Goal: Task Accomplishment & Management: Use online tool/utility

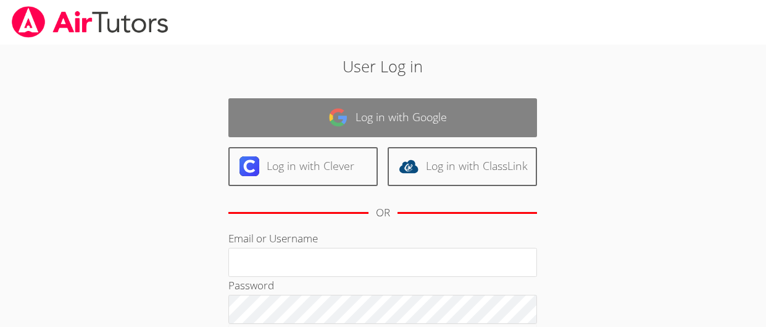
click at [308, 101] on link "Log in with Google" at bounding box center [382, 117] width 309 height 39
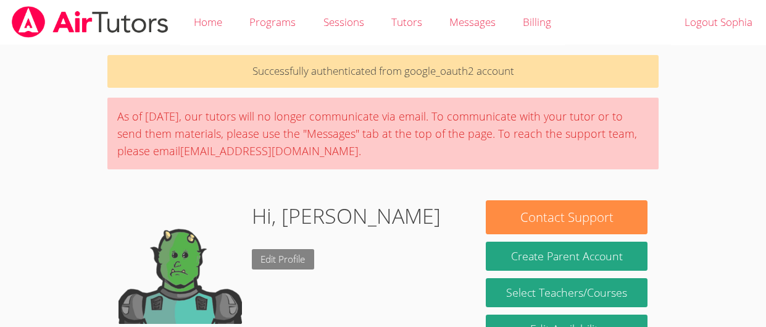
click at [265, 266] on link "Edit Profile" at bounding box center [283, 259] width 63 height 20
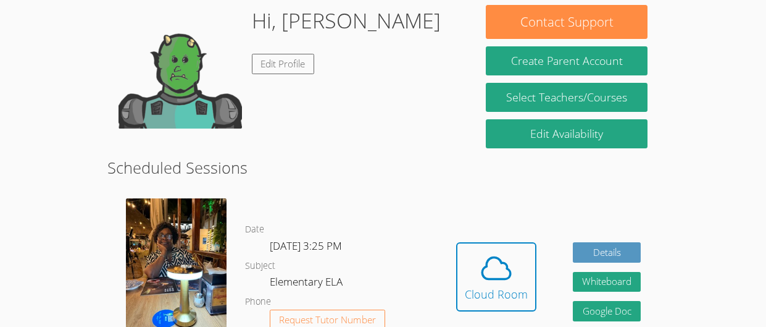
scroll to position [187, 0]
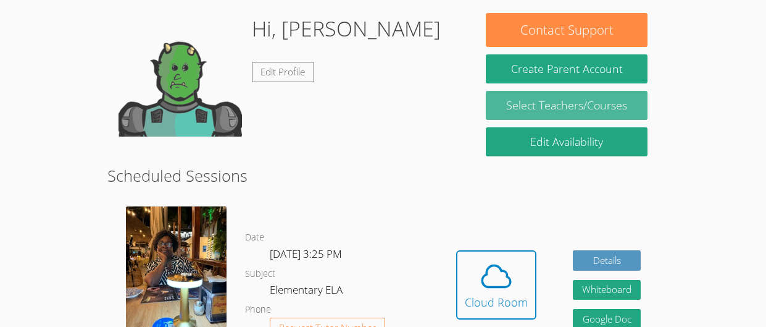
click at [618, 95] on link "Select Teachers/Courses" at bounding box center [567, 105] width 162 height 29
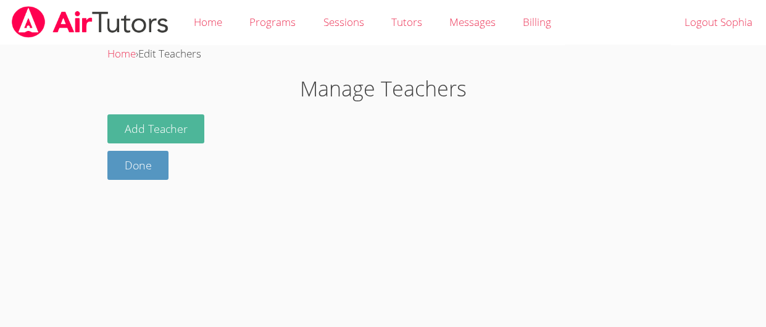
click at [156, 140] on button "Add Teacher" at bounding box center [156, 128] width 98 height 29
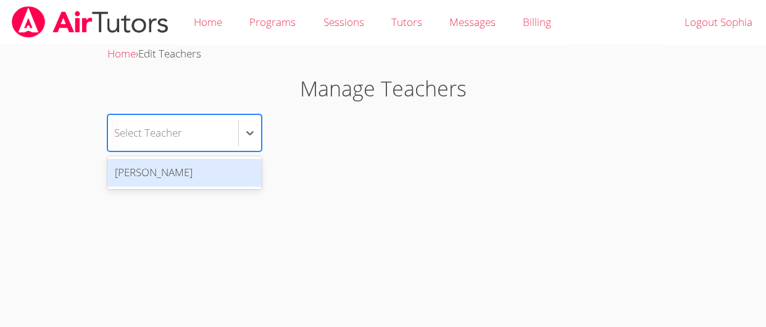
click at [207, 177] on div "Shannon Soza" at bounding box center [184, 173] width 154 height 28
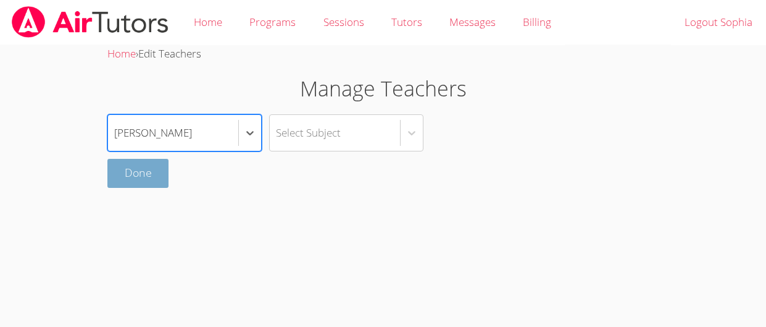
click at [137, 172] on link "Done" at bounding box center [138, 173] width 62 height 29
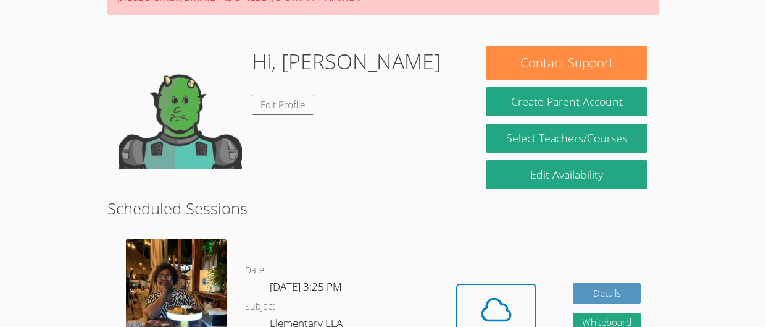
scroll to position [110, 0]
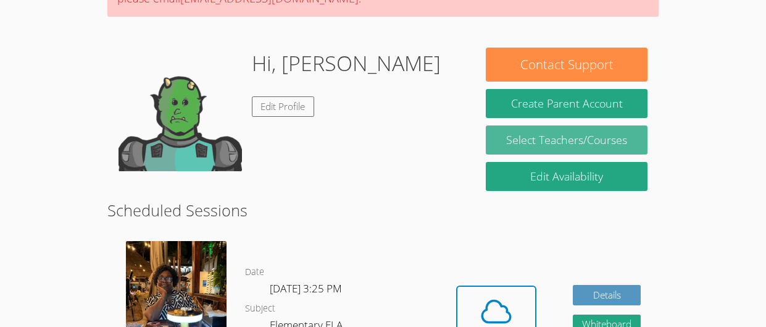
click at [590, 141] on link "Select Teachers/Courses" at bounding box center [567, 139] width 162 height 29
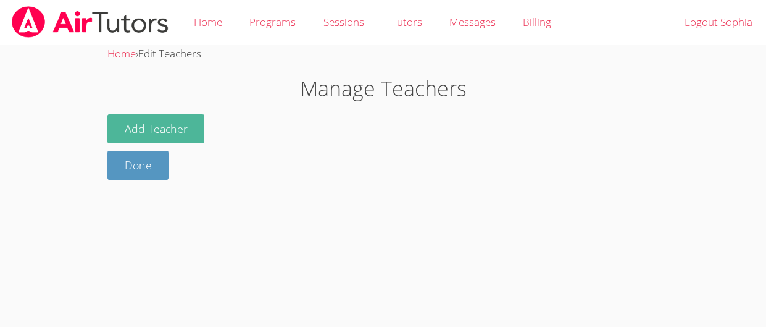
click at [171, 134] on button "Add Teacher" at bounding box center [156, 128] width 98 height 29
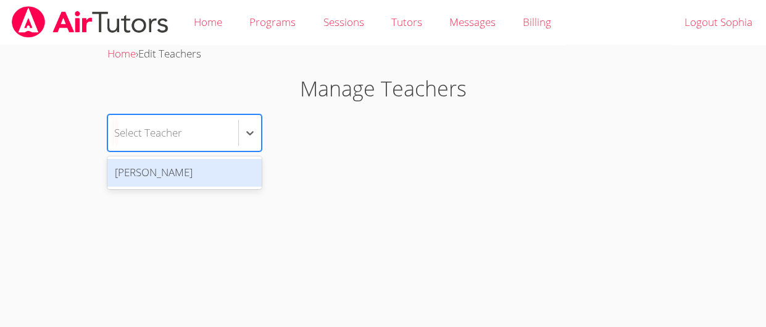
click at [227, 173] on div "Shannon Soza" at bounding box center [184, 173] width 154 height 28
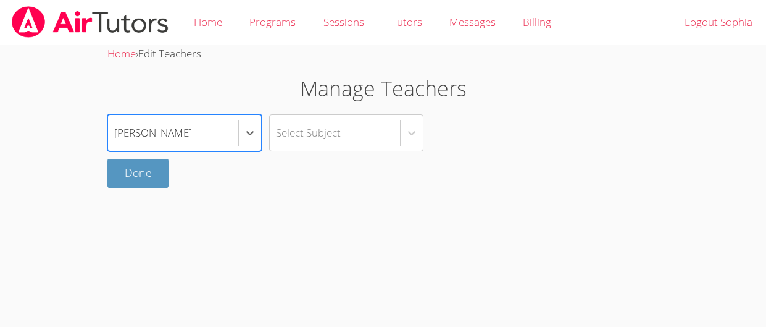
click at [432, 141] on div "option Shannon Soza, selected. Select is focused ,type to refine list, press Do…" at bounding box center [383, 132] width 552 height 37
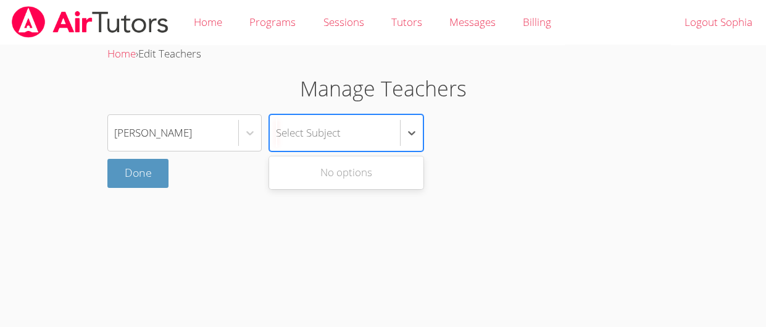
click at [380, 162] on div "No options" at bounding box center [346, 173] width 154 height 28
click at [145, 171] on link "Done" at bounding box center [138, 173] width 62 height 29
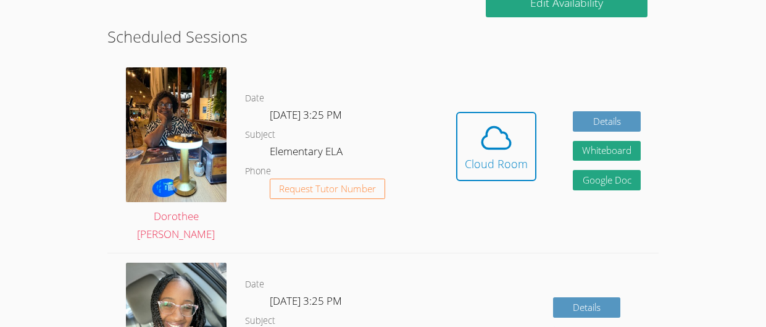
scroll to position [293, 0]
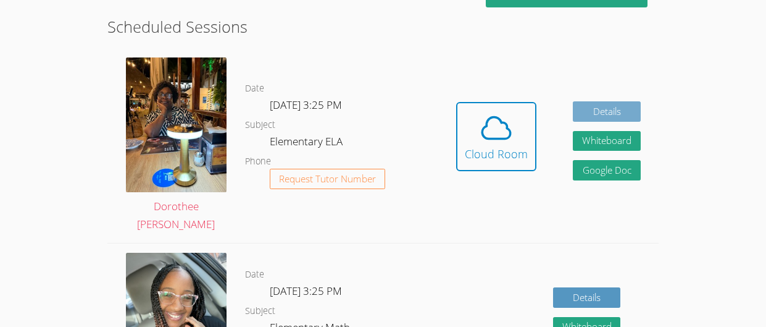
click at [628, 108] on link "Details" at bounding box center [607, 111] width 68 height 20
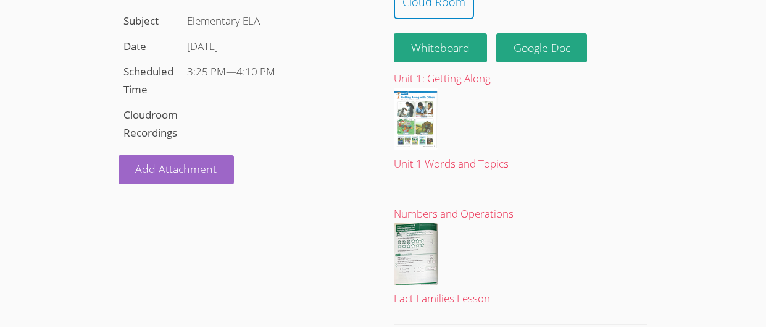
scroll to position [165, 0]
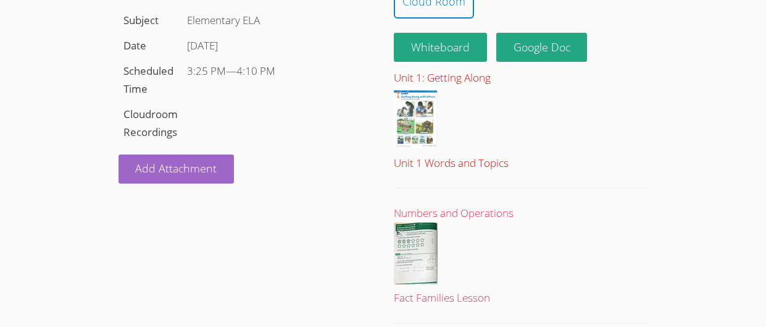
click at [459, 91] on div at bounding box center [521, 120] width 254 height 67
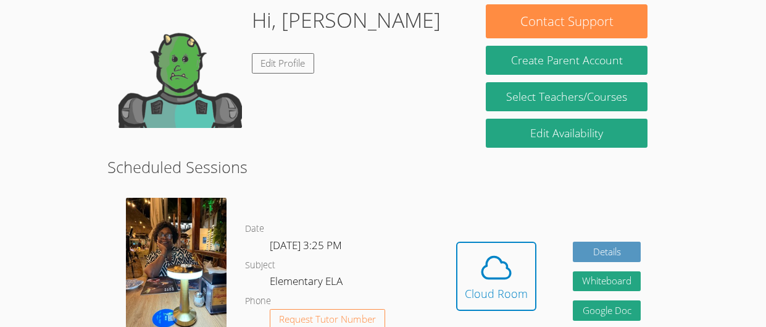
scroll to position [293, 0]
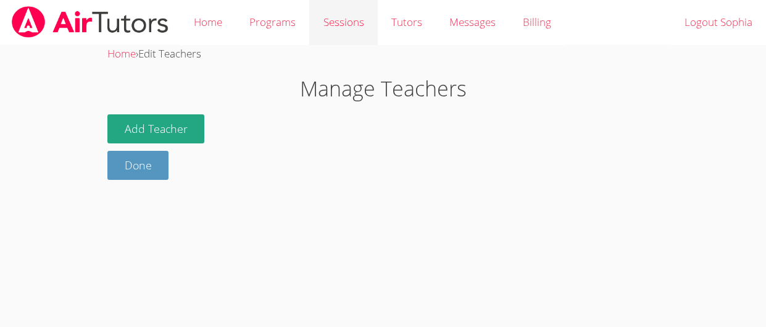
click at [330, 14] on link "Sessions" at bounding box center [343, 22] width 68 height 45
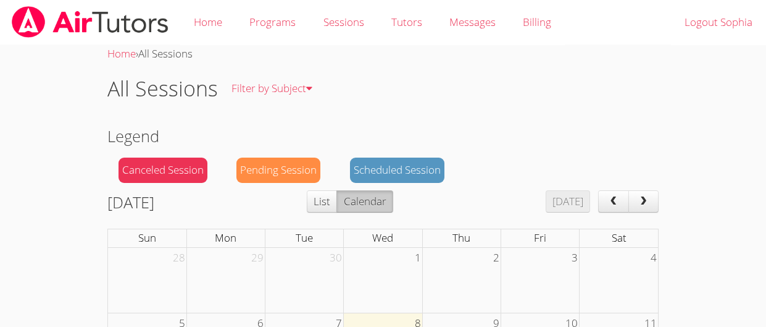
click at [315, 279] on td at bounding box center [304, 280] width 78 height 65
click at [312, 173] on div "Pending Session" at bounding box center [278, 169] width 84 height 25
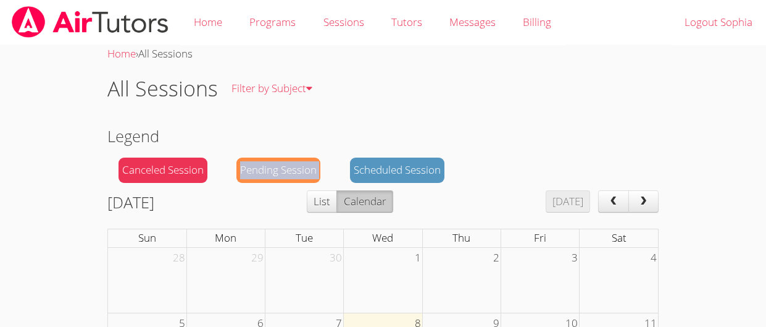
click at [312, 173] on div "Pending Session" at bounding box center [278, 169] width 84 height 25
click at [216, 28] on link "Home" at bounding box center [208, 22] width 56 height 45
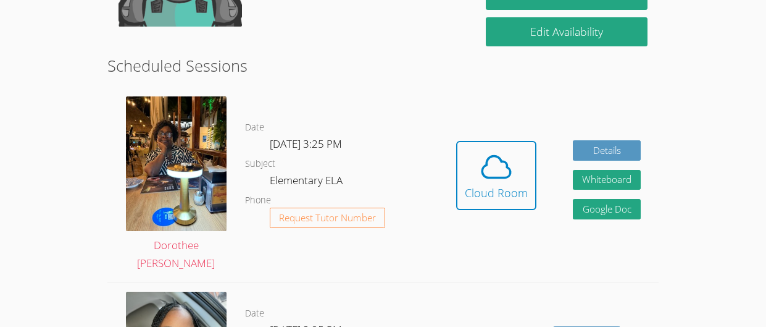
scroll to position [255, 0]
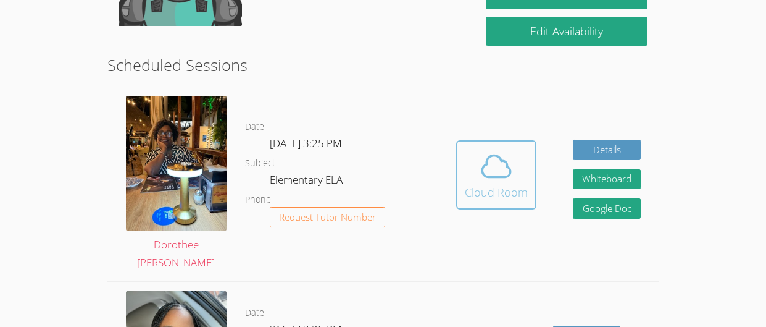
click at [491, 180] on icon at bounding box center [496, 166] width 35 height 35
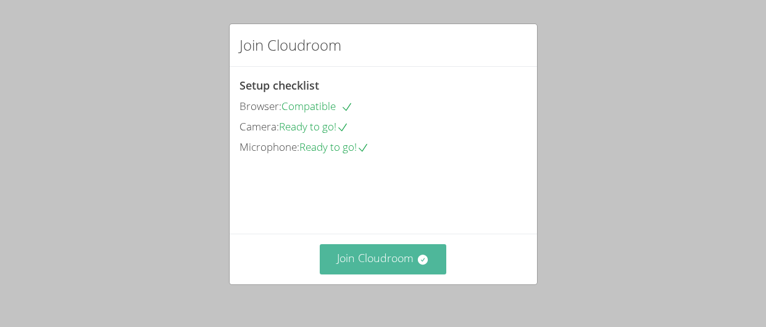
click at [396, 258] on button "Join Cloudroom" at bounding box center [383, 259] width 127 height 30
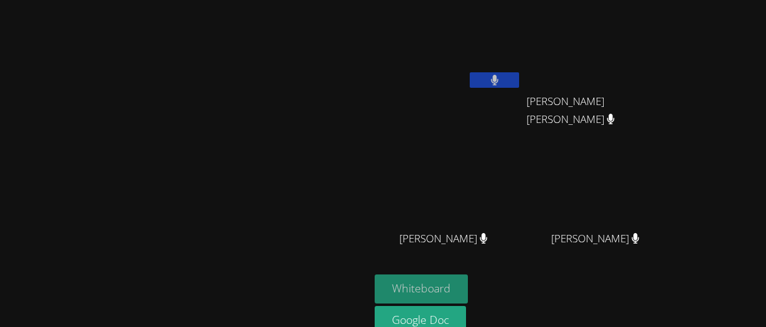
click at [468, 283] on button "Whiteboard" at bounding box center [421, 288] width 93 height 29
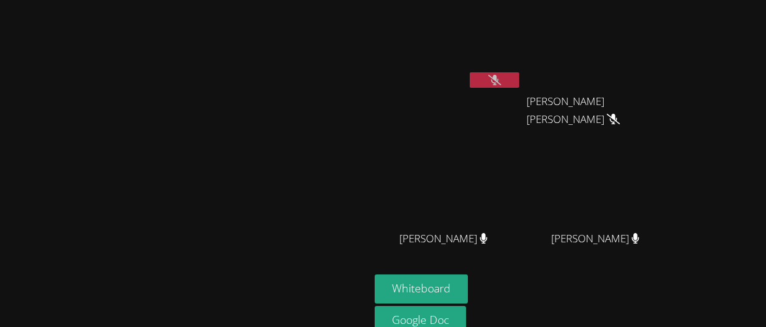
click at [519, 80] on button at bounding box center [494, 79] width 49 height 15
click at [519, 81] on button at bounding box center [494, 79] width 49 height 15
click at [519, 75] on button at bounding box center [494, 79] width 49 height 15
click at [278, 268] on video at bounding box center [185, 166] width 185 height 202
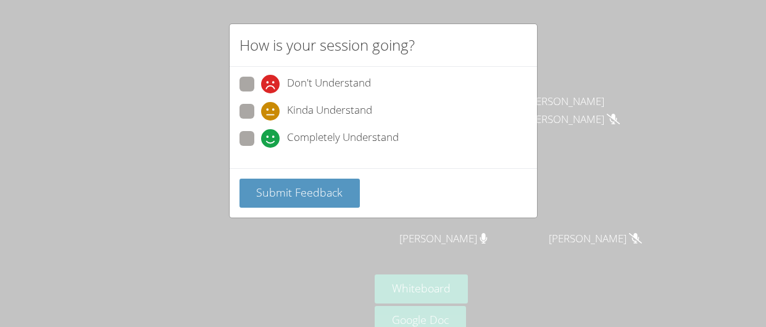
click at [261, 148] on span at bounding box center [261, 148] width 0 height 0
click at [261, 140] on input "Completely Understand" at bounding box center [266, 136] width 10 height 10
radio input "true"
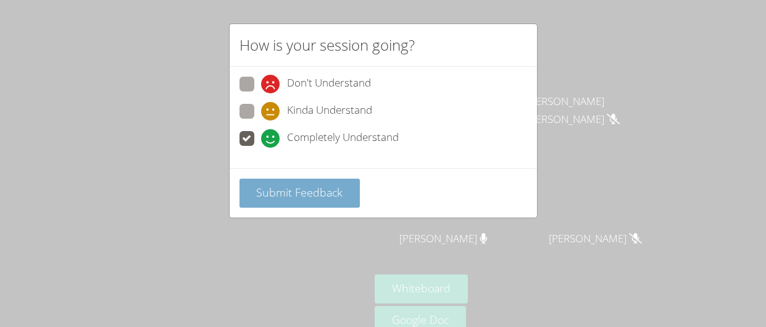
click at [307, 187] on span "Submit Feedback" at bounding box center [299, 192] width 86 height 15
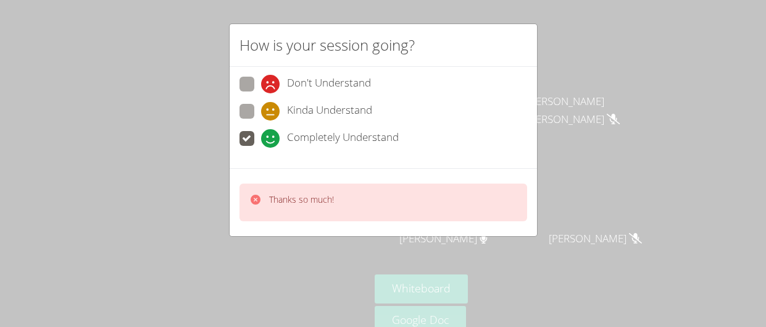
click at [319, 183] on div "Thanks so much!" at bounding box center [384, 202] width 288 height 38
click at [312, 209] on div "Thanks so much!" at bounding box center [301, 202] width 65 height 18
click at [278, 225] on video at bounding box center [185, 166] width 185 height 202
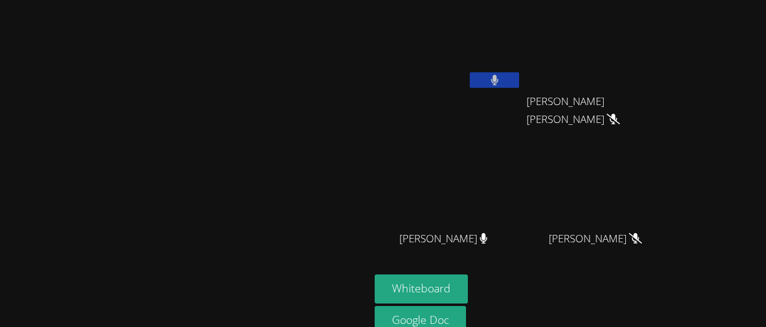
click at [496, 77] on video at bounding box center [448, 46] width 147 height 83
click at [678, 282] on aside "[PERSON_NAME] [PERSON_NAME] [PERSON_NAME] [PERSON_NAME] [PERSON_NAME] [PERSON_N…" at bounding box center [524, 191] width 309 height 383
